Goal: Transaction & Acquisition: Download file/media

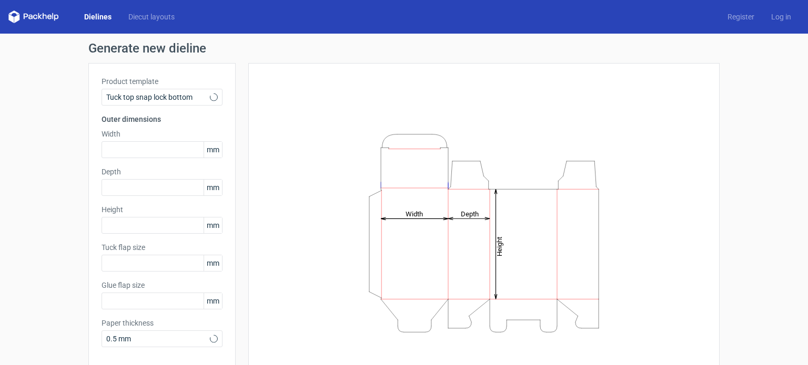
type input "15"
type input "10"
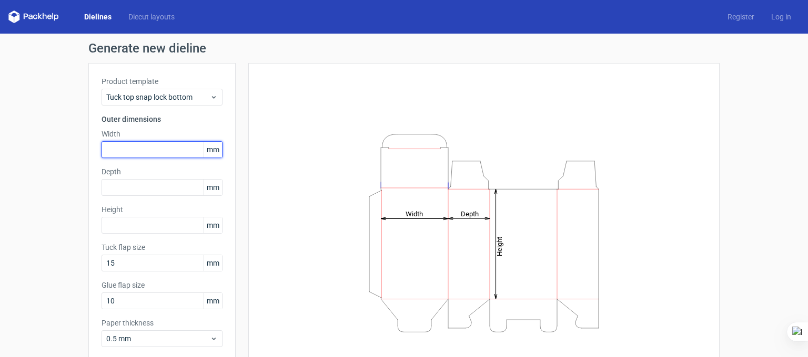
click at [144, 149] on input "text" at bounding box center [161, 149] width 121 height 17
type input "204"
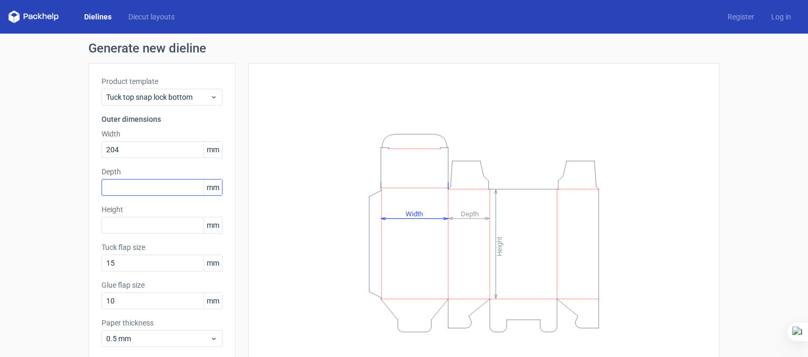
drag, startPoint x: 160, startPoint y: 196, endPoint x: 156, endPoint y: 189, distance: 8.7
click at [160, 196] on div "Product template Tuck top snap lock bottom Outer dimensions Width 204 mm Depth …" at bounding box center [161, 216] width 147 height 306
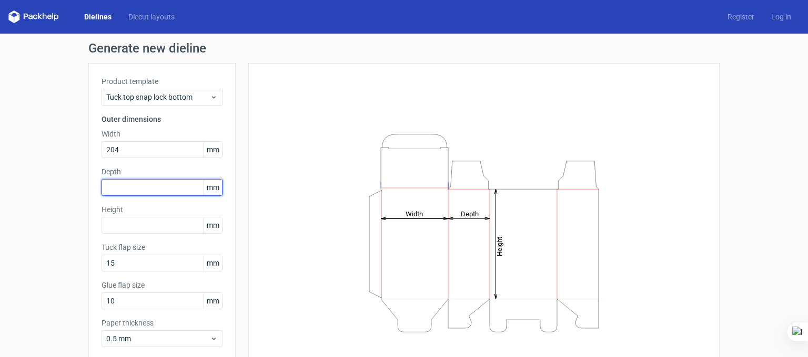
click at [152, 187] on input "text" at bounding box center [161, 187] width 121 height 17
type input "191"
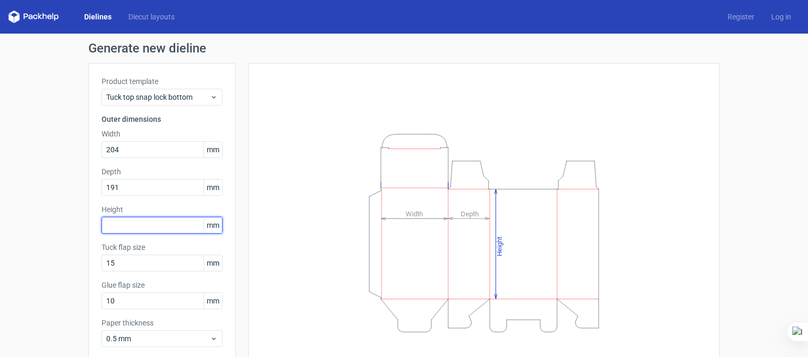
click at [137, 217] on input "text" at bounding box center [161, 225] width 121 height 17
type input "153"
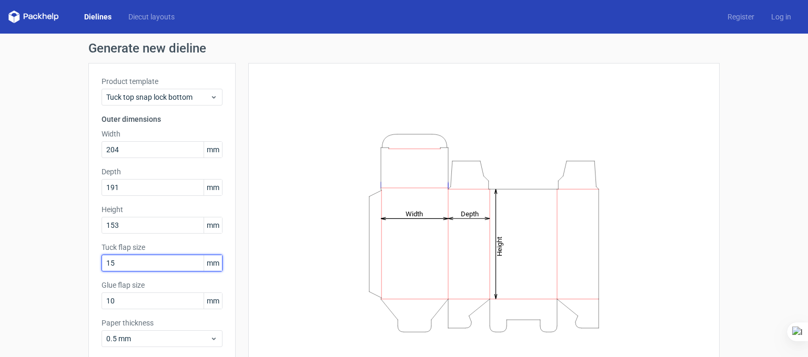
drag, startPoint x: 140, startPoint y: 264, endPoint x: 79, endPoint y: 263, distance: 61.5
click at [79, 263] on div "Generate new dieline Product template Tuck top snap lock bottom Outer dimension…" at bounding box center [404, 223] width 808 height 378
click at [157, 267] on input "15" at bounding box center [161, 263] width 121 height 17
drag, startPoint x: 144, startPoint y: 257, endPoint x: 105, endPoint y: 266, distance: 39.4
click at [105, 266] on div "Tuck flap size 15 mm" at bounding box center [161, 256] width 121 height 29
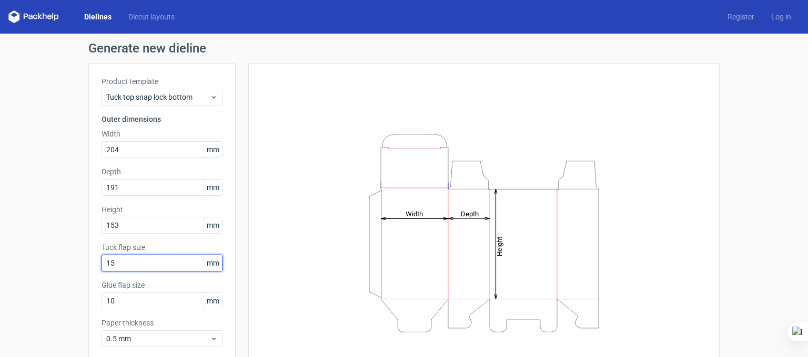
drag, startPoint x: 19, startPoint y: 271, endPoint x: 0, endPoint y: 273, distance: 19.0
click at [0, 273] on div "Generate new dieline Product template Tuck top snap lock bottom Outer dimension…" at bounding box center [404, 223] width 808 height 378
type input "20"
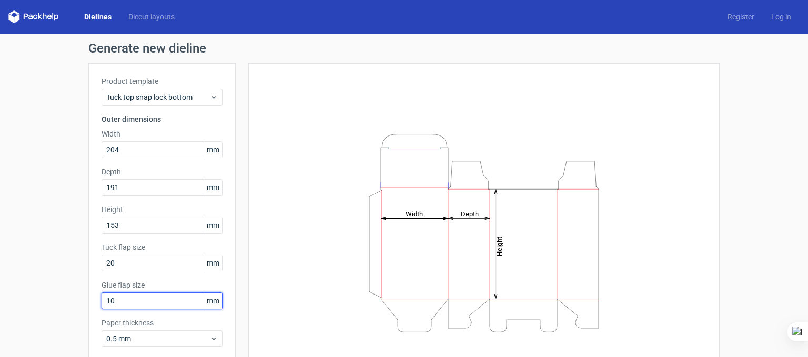
drag, startPoint x: 112, startPoint y: 302, endPoint x: 42, endPoint y: 303, distance: 69.9
click at [44, 303] on div "Generate new dieline Product template Tuck top snap lock bottom Outer dimension…" at bounding box center [404, 223] width 808 height 378
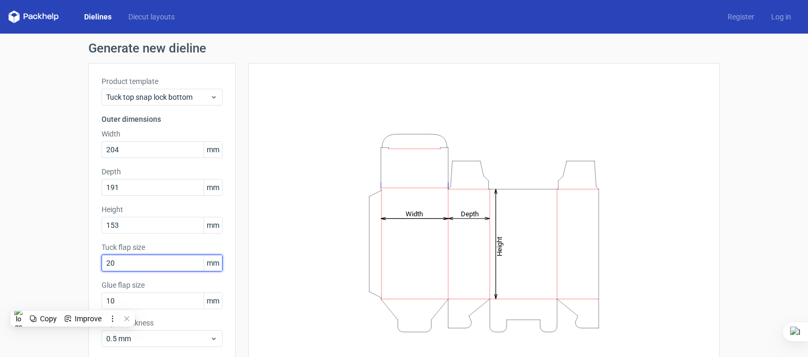
drag, startPoint x: 67, startPoint y: 259, endPoint x: 53, endPoint y: 259, distance: 13.7
click at [53, 259] on div "Generate new dieline Product template Tuck top snap lock bottom Outer dimension…" at bounding box center [404, 223] width 808 height 378
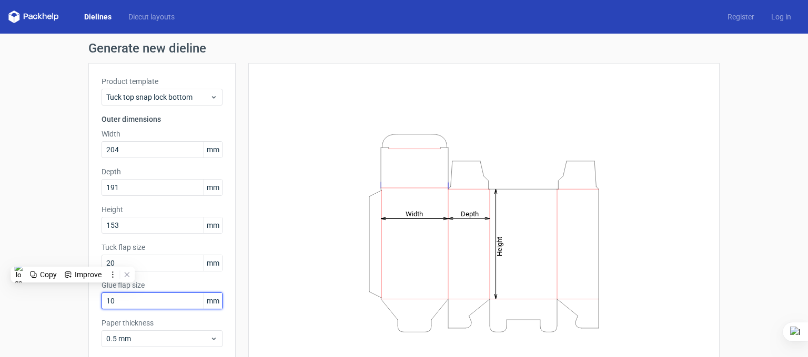
drag, startPoint x: 150, startPoint y: 303, endPoint x: 19, endPoint y: 304, distance: 130.9
click at [19, 304] on div "Generate new dieline Product template Tuck top snap lock bottom Outer dimension…" at bounding box center [404, 223] width 808 height 378
type input "20"
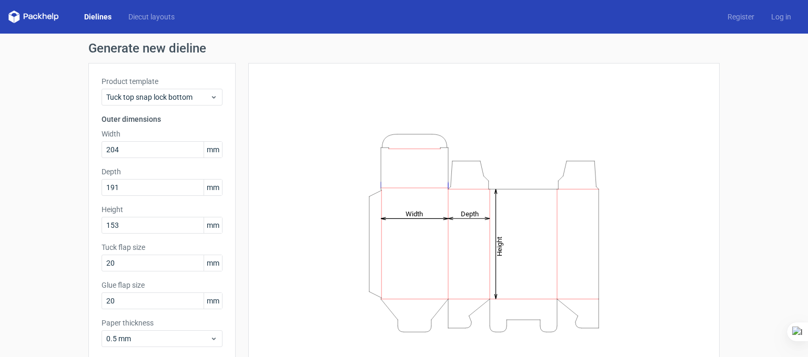
click at [309, 229] on div "Height Depth Width" at bounding box center [483, 233] width 445 height 314
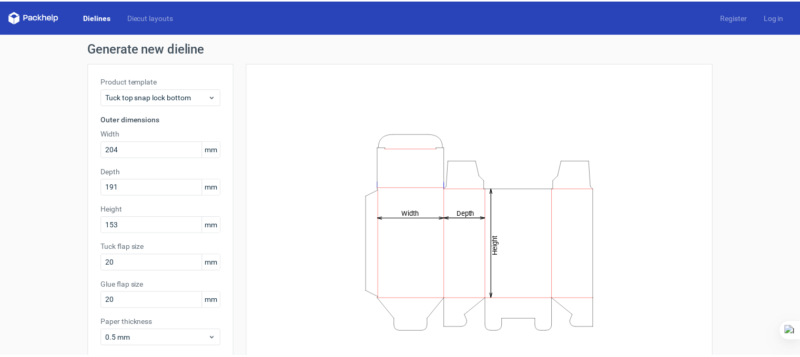
scroll to position [54, 0]
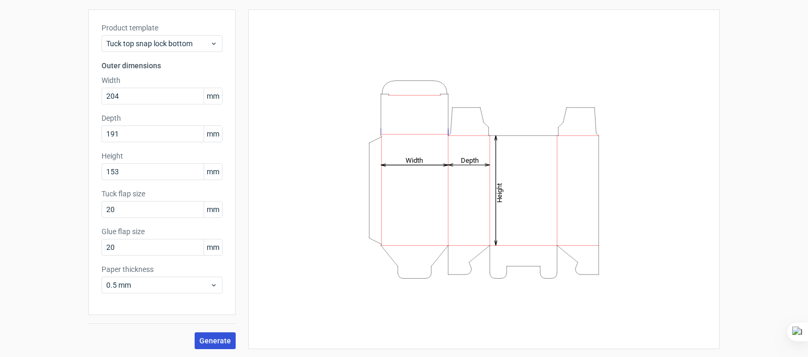
click at [210, 341] on span "Generate" at bounding box center [215, 341] width 32 height 7
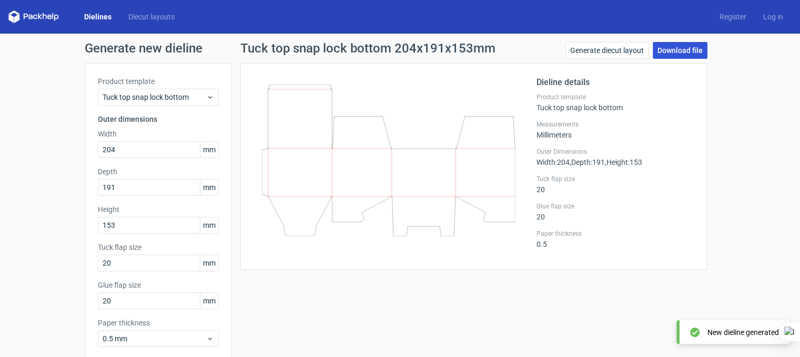
click at [675, 52] on link "Download file" at bounding box center [679, 50] width 55 height 17
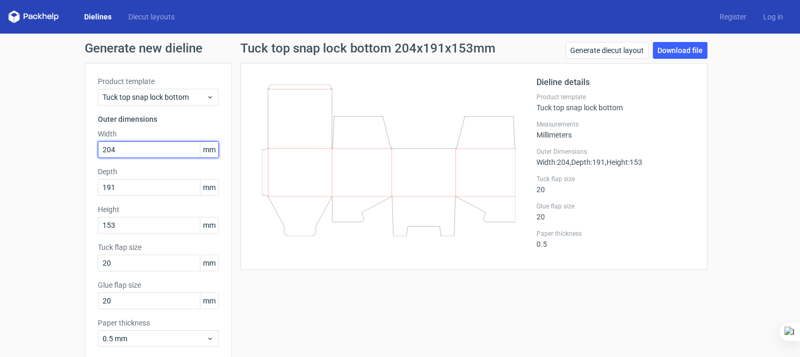
click at [135, 147] on input "204" at bounding box center [158, 149] width 121 height 17
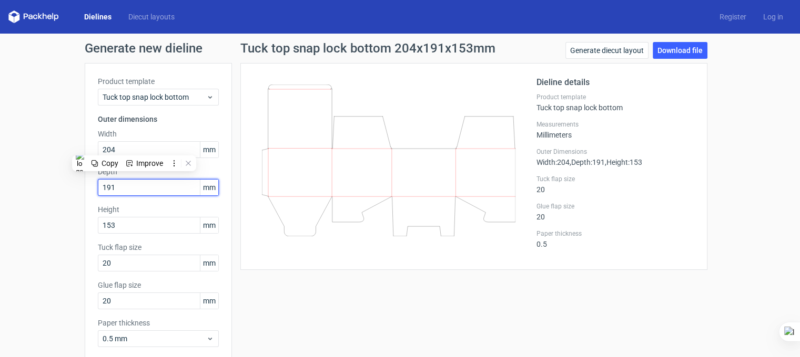
click at [165, 191] on input "191" at bounding box center [158, 187] width 121 height 17
click at [66, 189] on div "Generate new dieline Product template Tuck top snap lock bottom Outer dimension…" at bounding box center [400, 223] width 800 height 378
click at [137, 188] on input "191" at bounding box center [158, 187] width 121 height 17
type input "147"
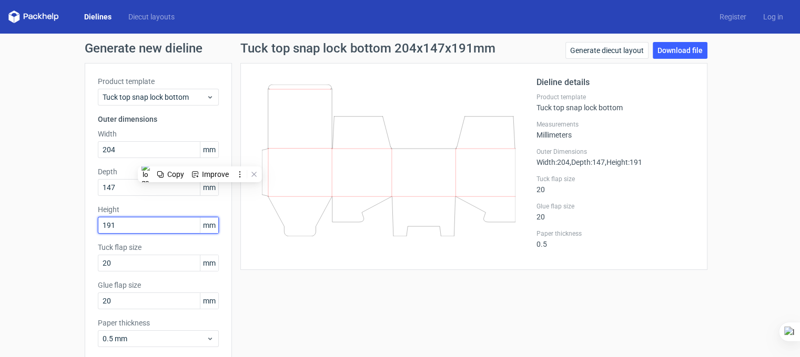
type input "191"
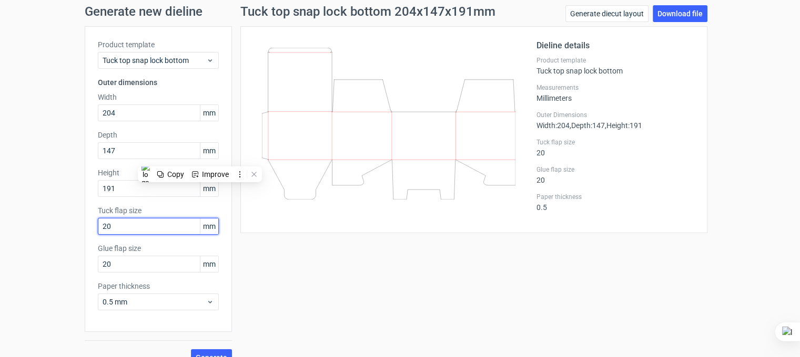
scroll to position [54, 0]
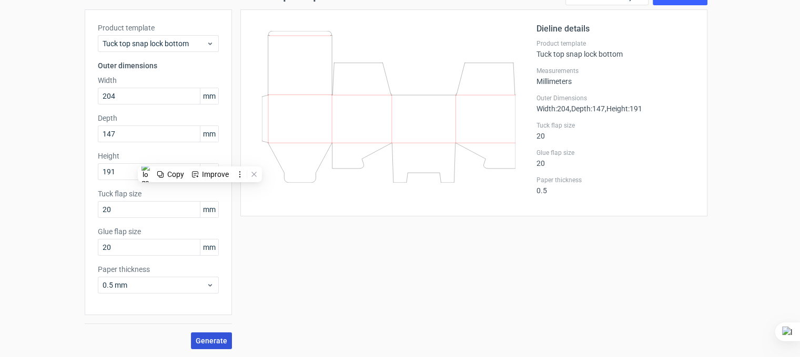
click at [206, 334] on button "Generate" at bounding box center [211, 341] width 41 height 17
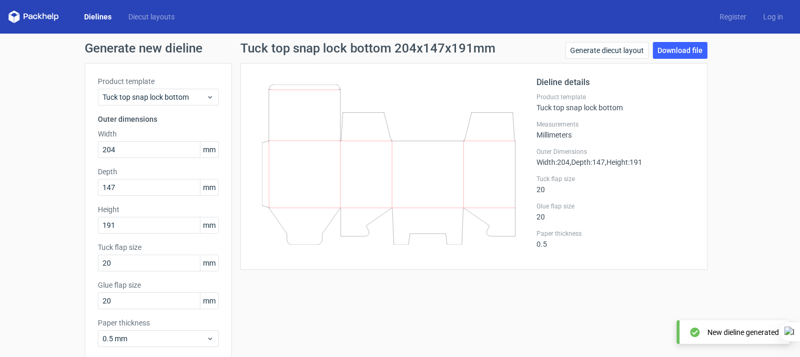
scroll to position [0, 0]
click at [697, 52] on link "Download file" at bounding box center [679, 50] width 55 height 17
